Goal: Information Seeking & Learning: Learn about a topic

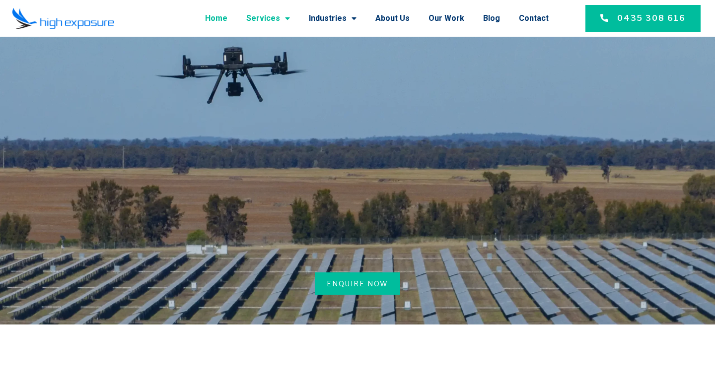
click at [287, 13] on link "Services" at bounding box center [268, 18] width 44 height 26
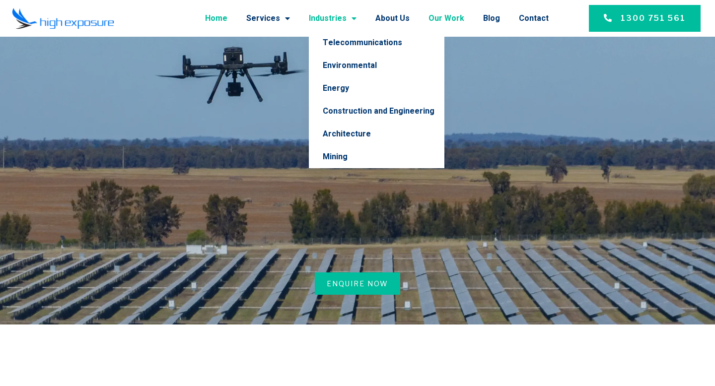
click at [442, 25] on link "Our Work" at bounding box center [446, 18] width 36 height 26
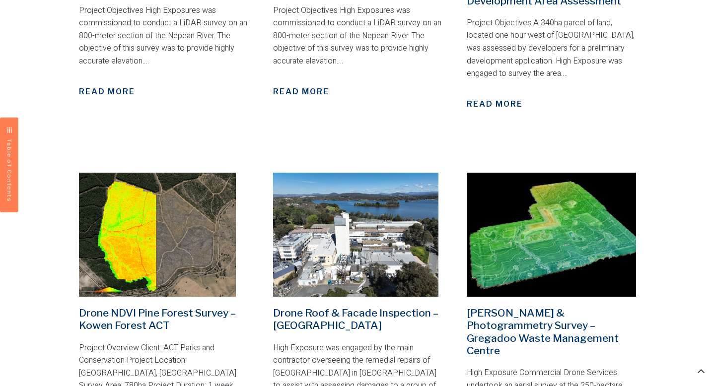
scroll to position [909, 0]
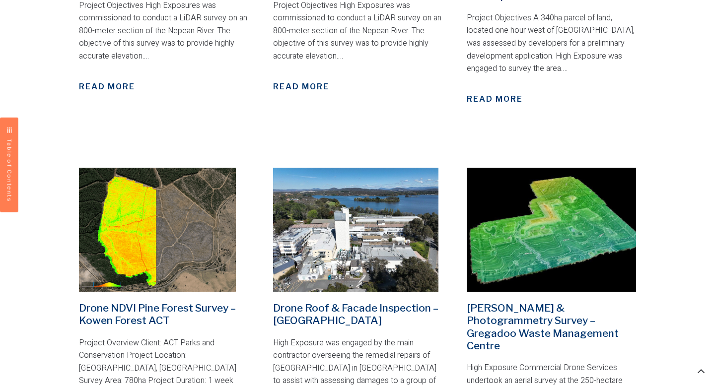
click at [523, 210] on img at bounding box center [551, 230] width 169 height 124
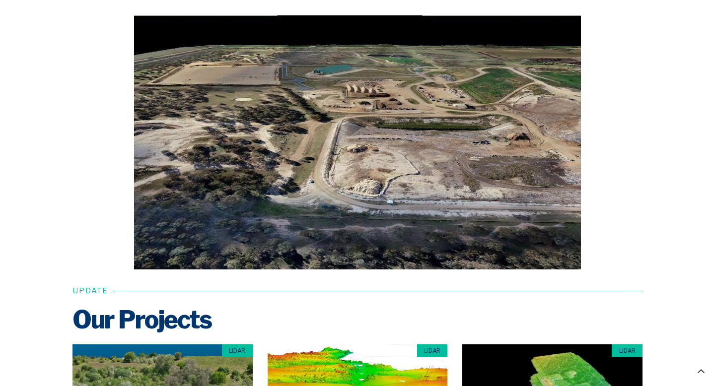
scroll to position [1819, 0]
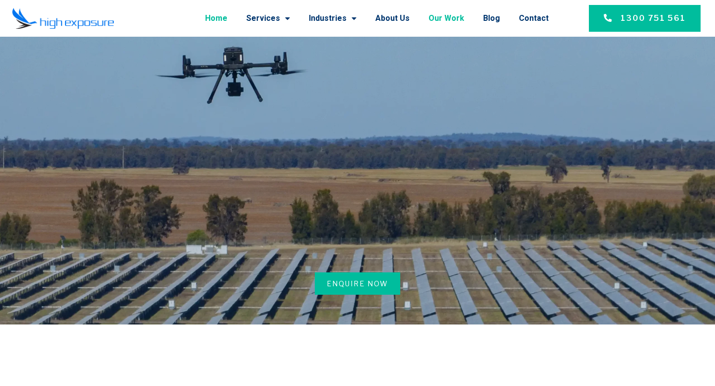
click at [445, 26] on link "Our Work" at bounding box center [446, 18] width 36 height 26
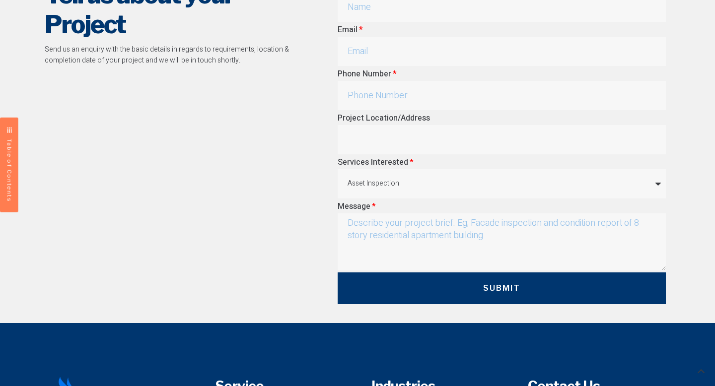
scroll to position [1987, 0]
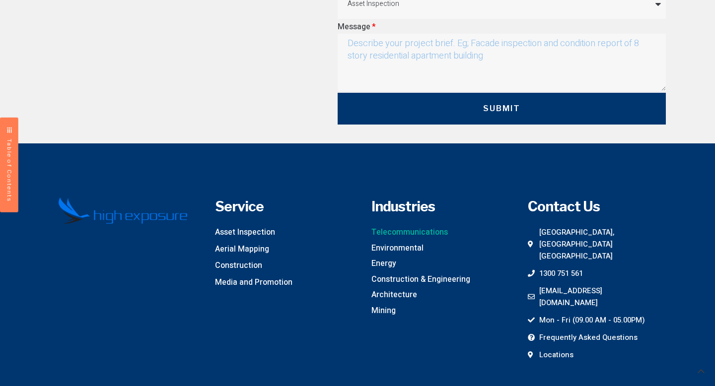
click at [381, 226] on span "Telecommunications" at bounding box center [409, 232] width 76 height 13
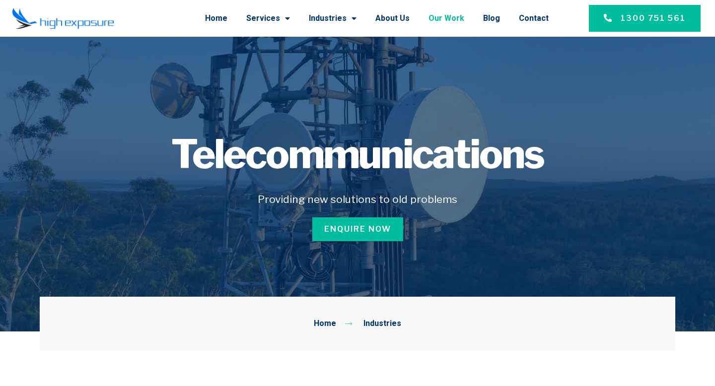
click at [460, 19] on link "Our Work" at bounding box center [446, 18] width 36 height 26
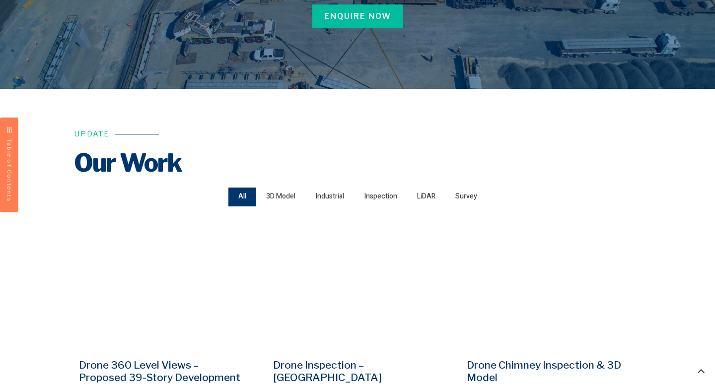
scroll to position [237, 0]
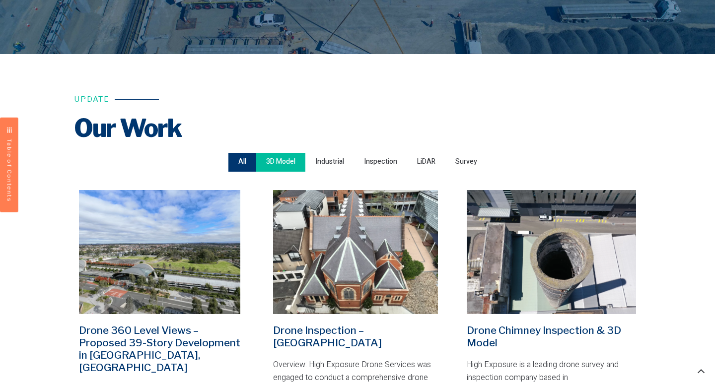
click at [285, 160] on span "3D Model" at bounding box center [280, 161] width 29 height 13
click at [0, 0] on input "3D Model" at bounding box center [0, 0] width 0 height 0
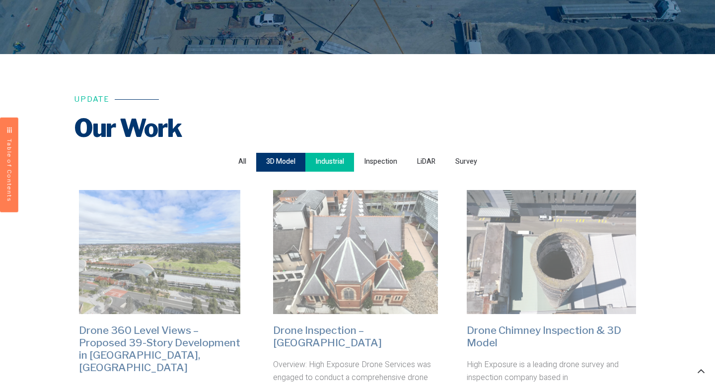
click at [336, 164] on span "Industrial" at bounding box center [329, 161] width 29 height 13
click at [0, 0] on input "Industrial" at bounding box center [0, 0] width 0 height 0
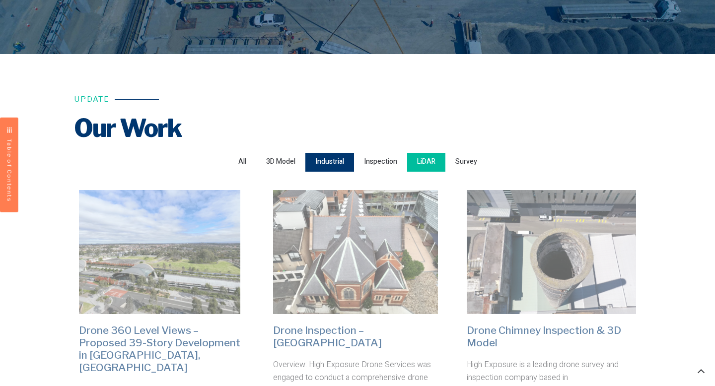
click at [429, 157] on span "LiDAR" at bounding box center [426, 161] width 18 height 13
click at [0, 0] on input "LiDAR" at bounding box center [0, 0] width 0 height 0
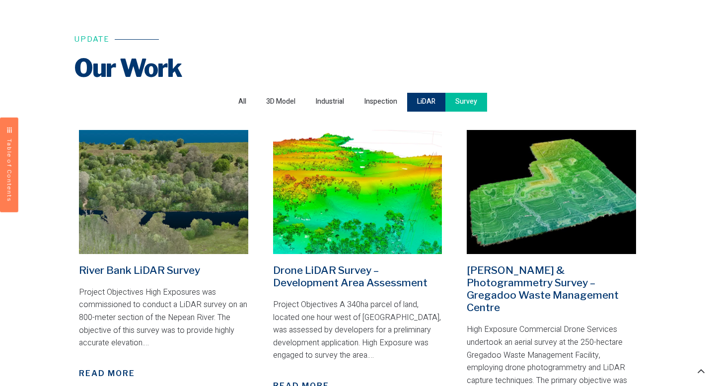
scroll to position [294, 0]
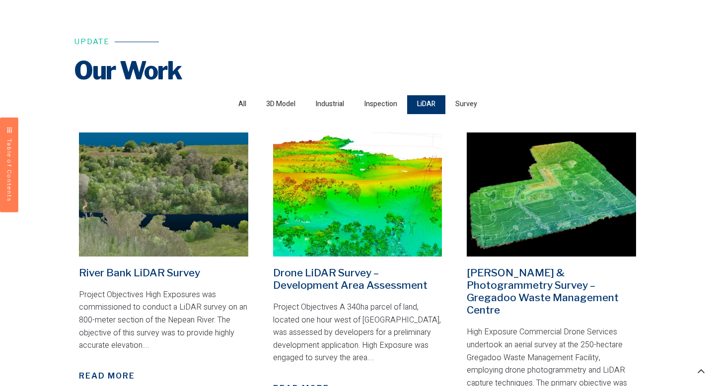
click at [460, 94] on div "Survey" at bounding box center [466, 104] width 42 height 20
click at [464, 105] on span "Survey" at bounding box center [466, 104] width 22 height 13
click at [0, 0] on input "Survey" at bounding box center [0, 0] width 0 height 0
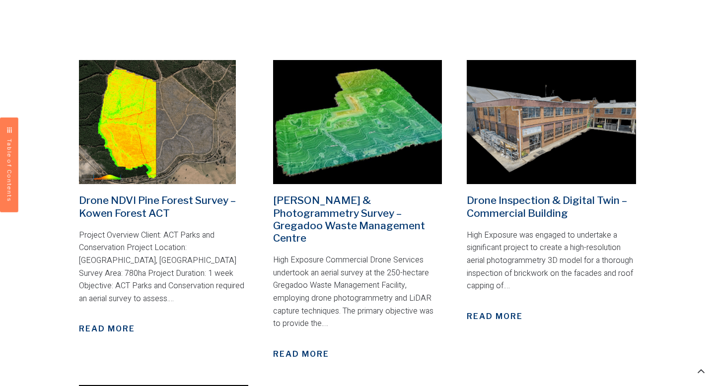
scroll to position [691, 0]
